Goal: Check status: Check status

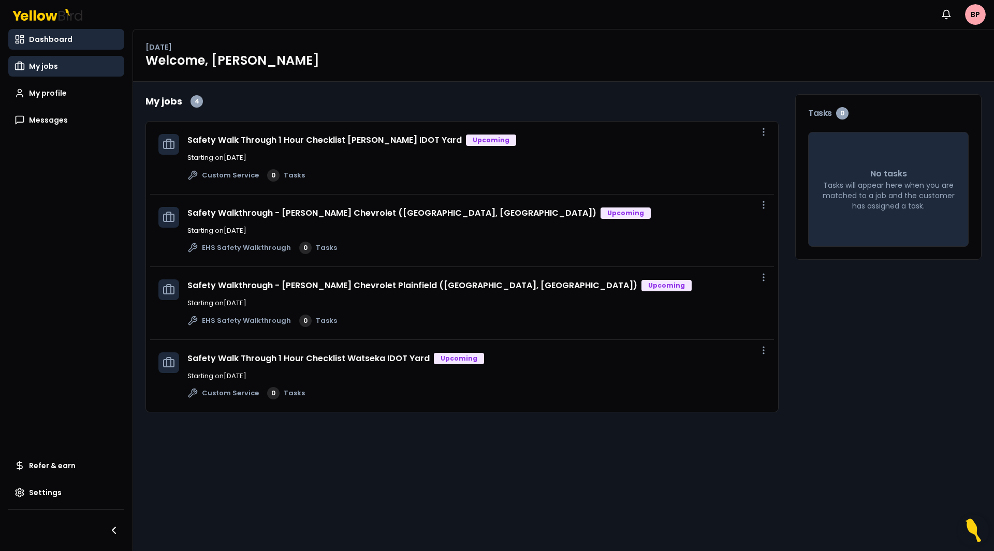
click at [40, 63] on span "My jobs" at bounding box center [43, 66] width 29 height 10
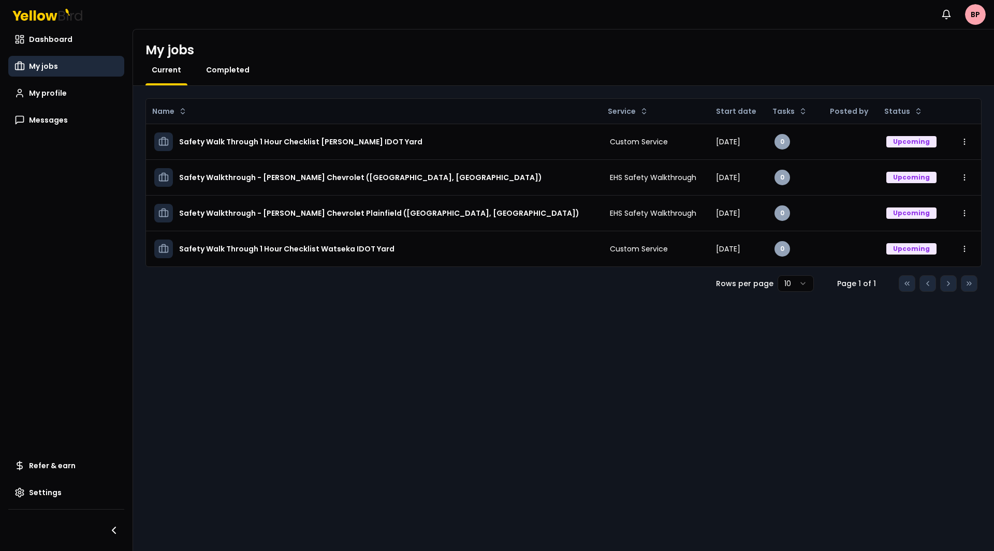
click at [234, 69] on span "Completed" at bounding box center [227, 70] width 43 height 10
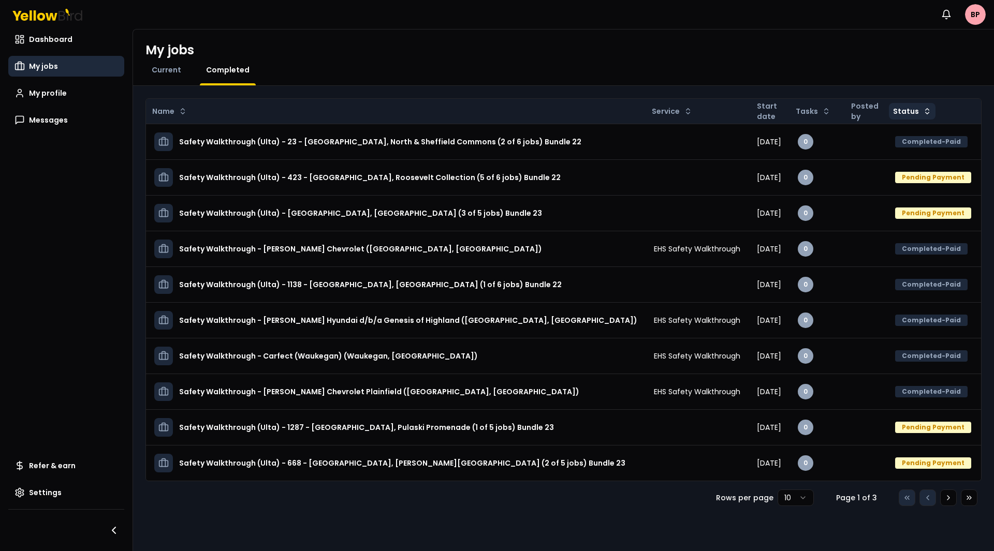
click at [886, 112] on html "Notifications BP Dashboard My jobs My profile Messages Refer & earn Settings My…" at bounding box center [497, 275] width 994 height 551
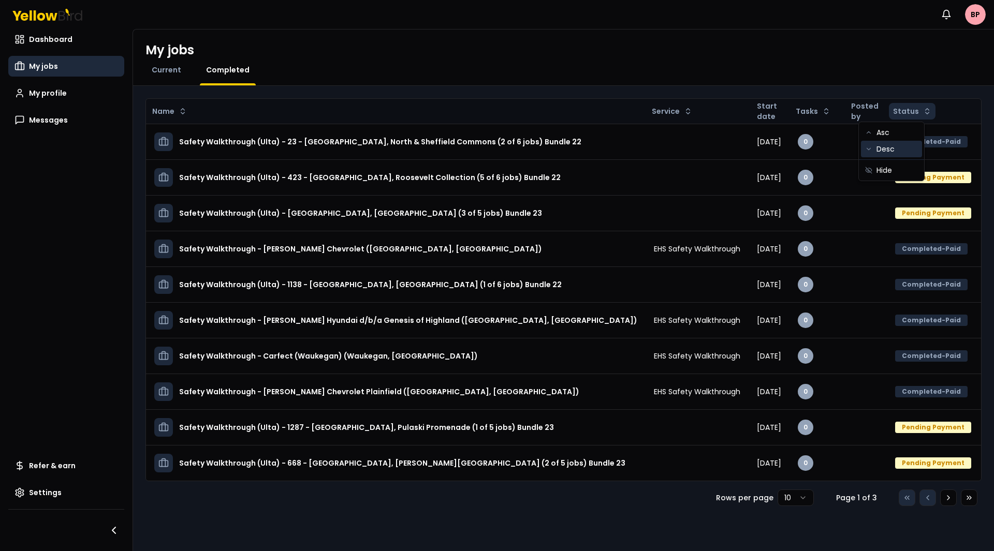
click at [901, 155] on div "Desc" at bounding box center [891, 149] width 61 height 17
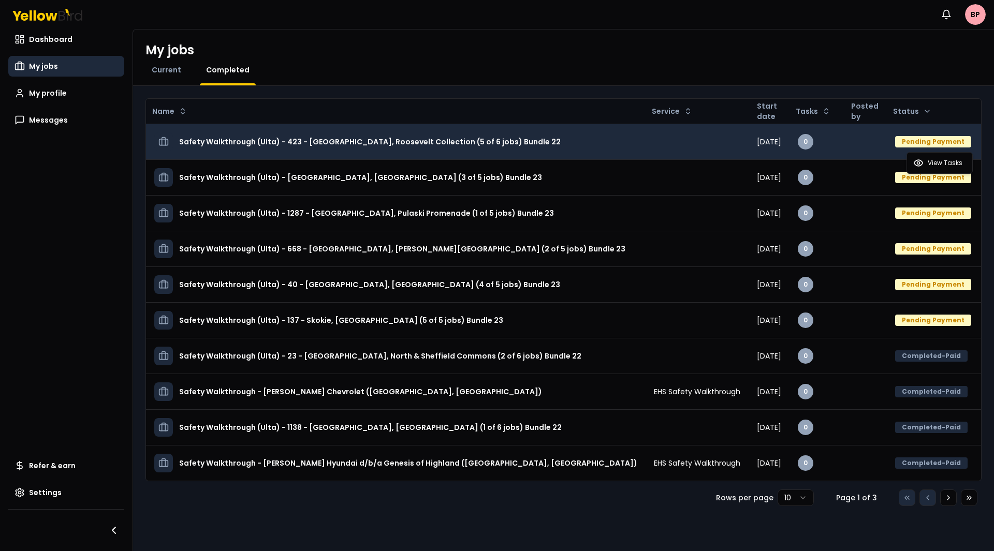
click at [964, 146] on html "Notifications BP Dashboard My jobs My profile Messages Refer & earn Settings My…" at bounding box center [497, 275] width 994 height 551
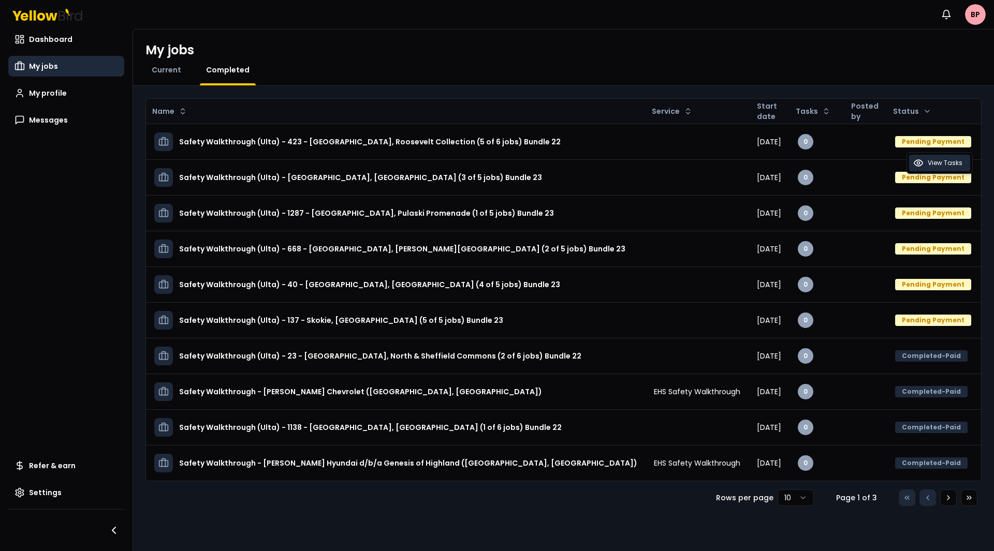
click at [947, 160] on span "View Tasks" at bounding box center [945, 163] width 35 height 8
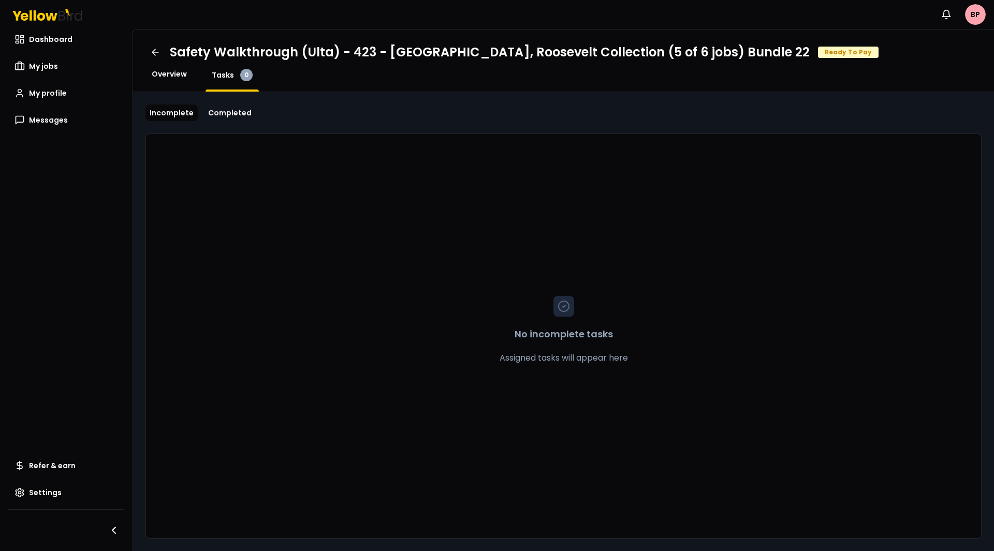
click at [161, 75] on span "Overview" at bounding box center [169, 74] width 35 height 10
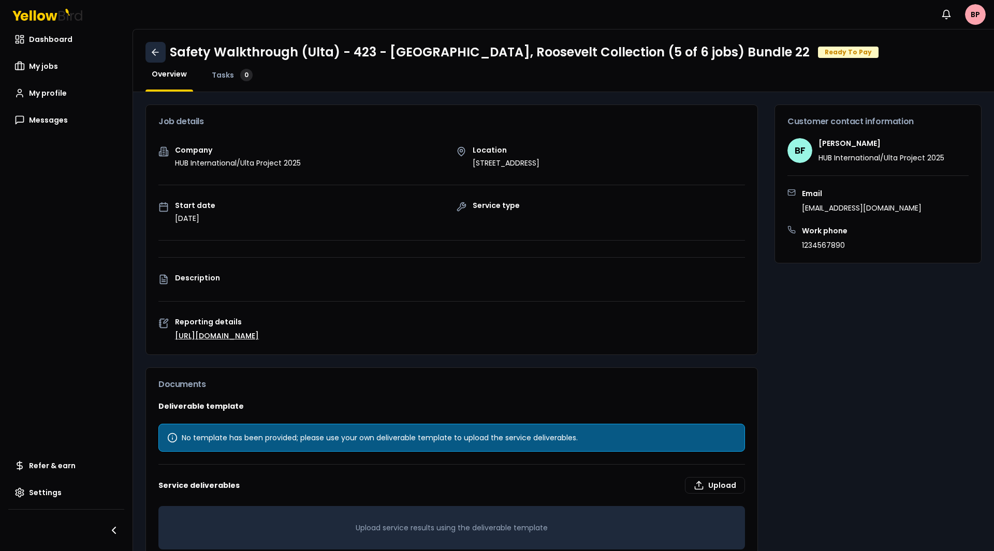
click at [161, 52] on link at bounding box center [155, 52] width 20 height 21
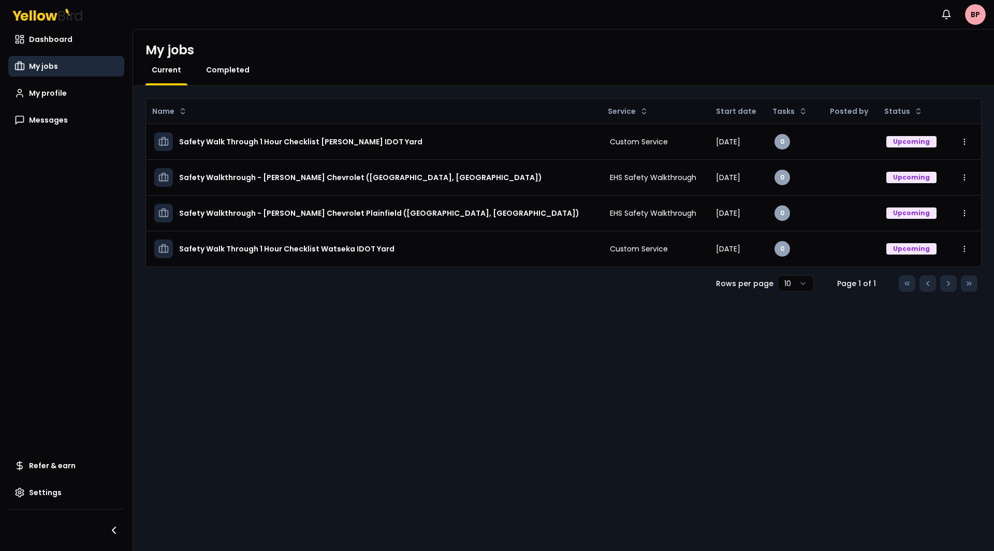
click at [244, 70] on span "Completed" at bounding box center [227, 70] width 43 height 10
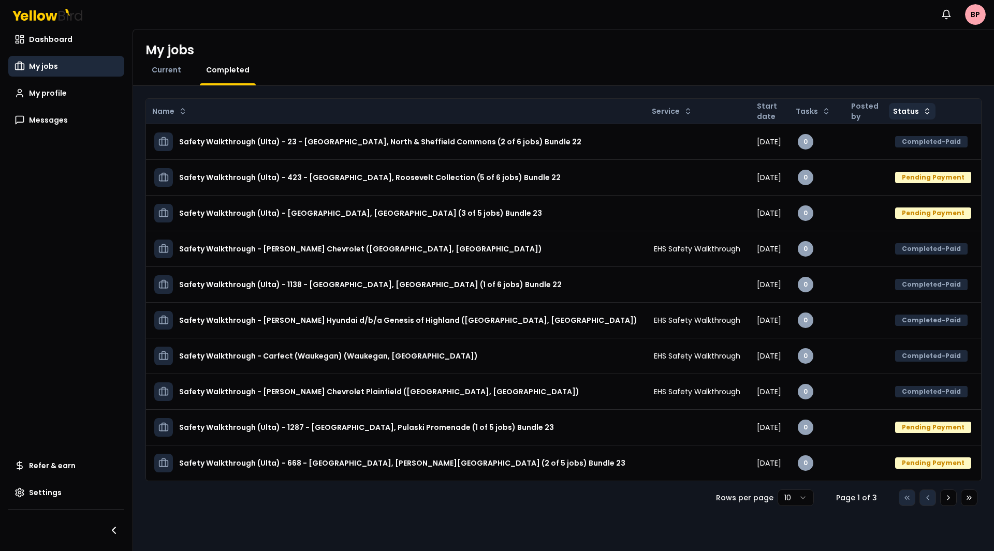
click at [883, 113] on html "Notifications BP Dashboard My jobs My profile Messages Refer & earn Settings My…" at bounding box center [497, 275] width 994 height 551
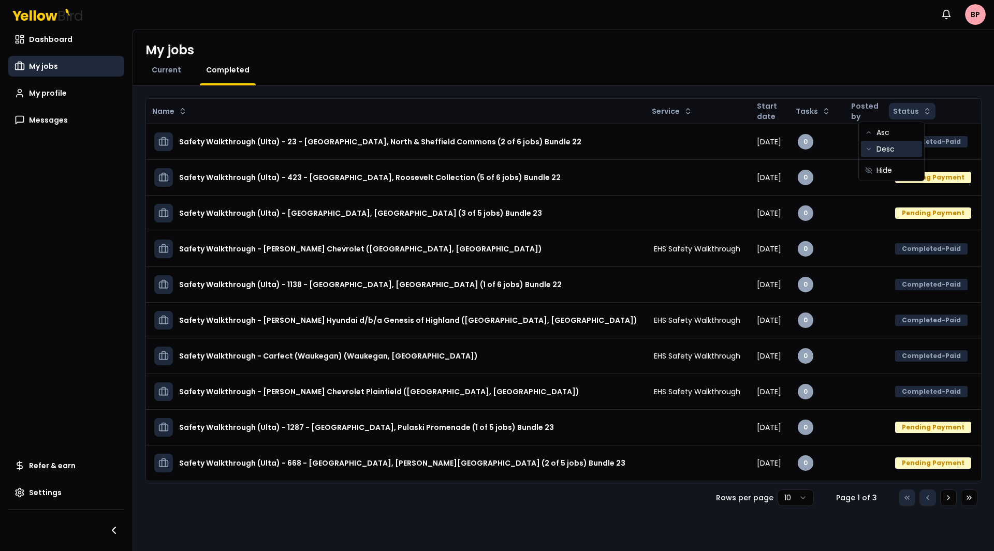
click at [886, 149] on div "Desc" at bounding box center [891, 149] width 61 height 17
